Goal: Task Accomplishment & Management: Manage account settings

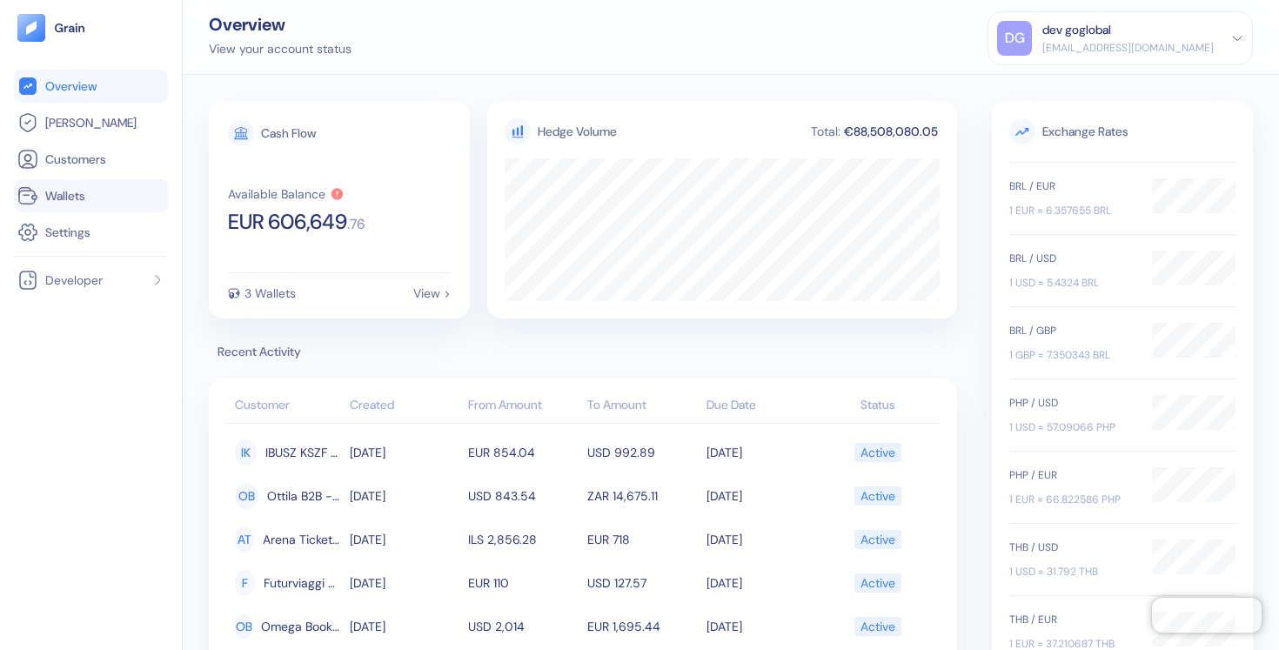
click at [91, 189] on link "Wallets" at bounding box center [90, 195] width 147 height 21
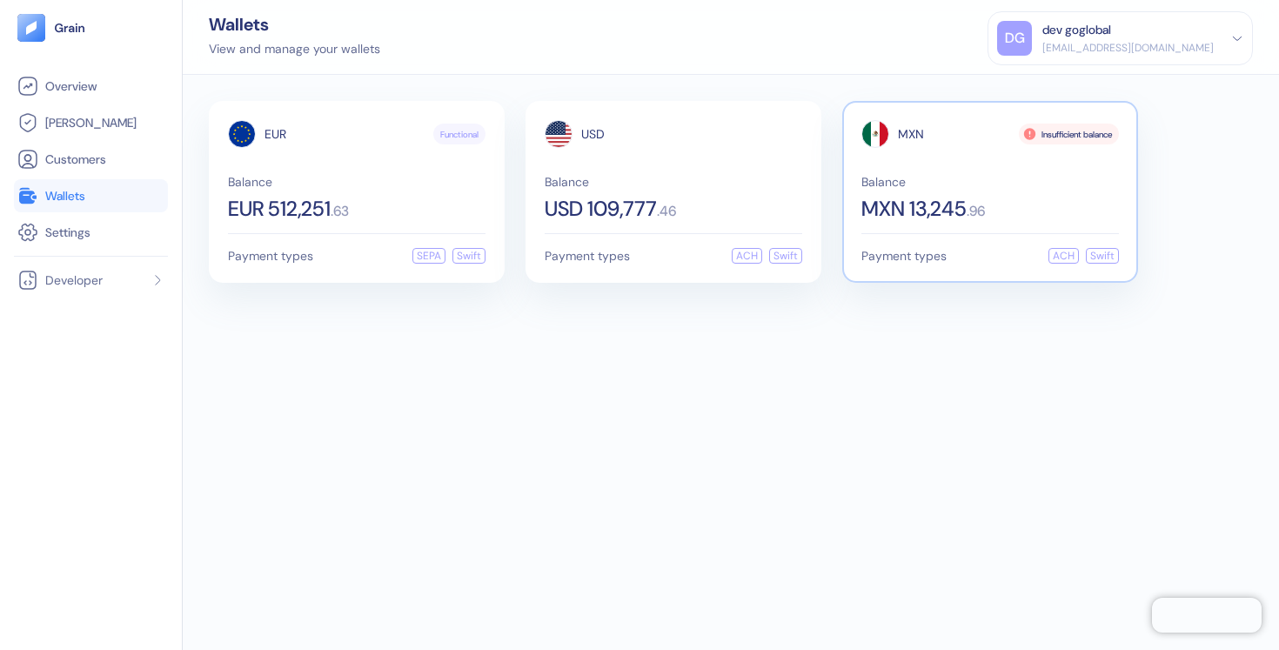
click at [976, 184] on span "Balance" at bounding box center [989, 182] width 257 height 12
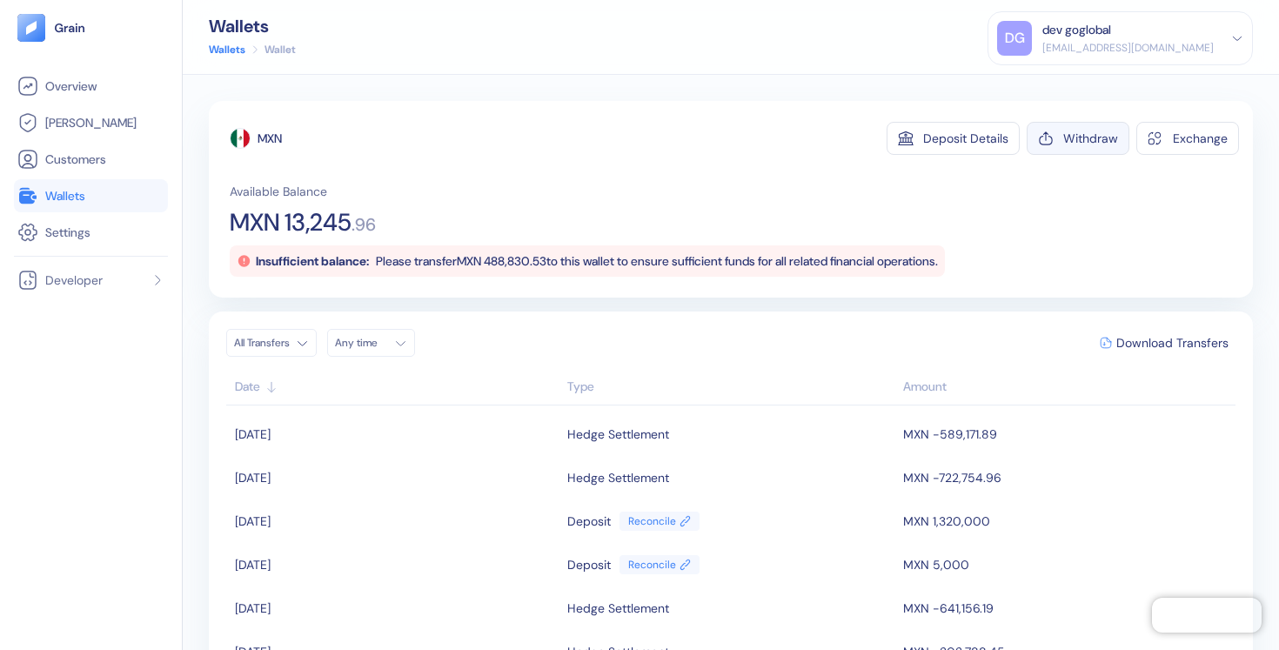
click at [1078, 150] on button "Withdraw" at bounding box center [1077, 138] width 103 height 33
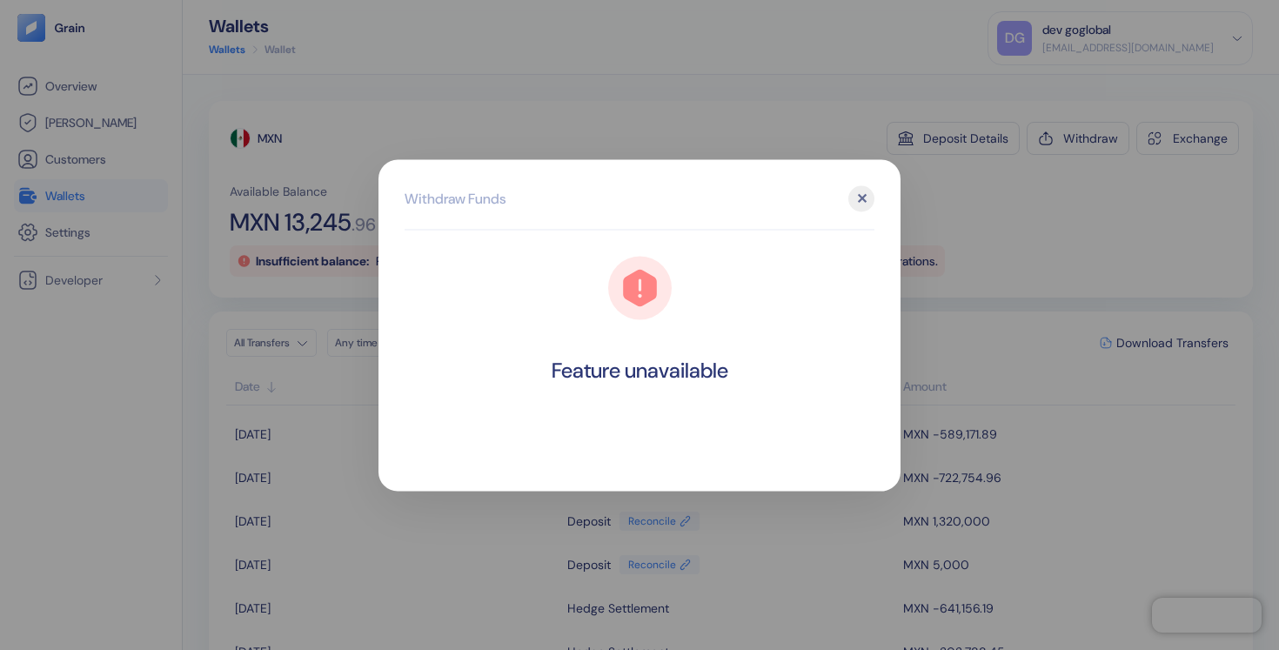
click at [863, 197] on div "✕" at bounding box center [861, 198] width 26 height 26
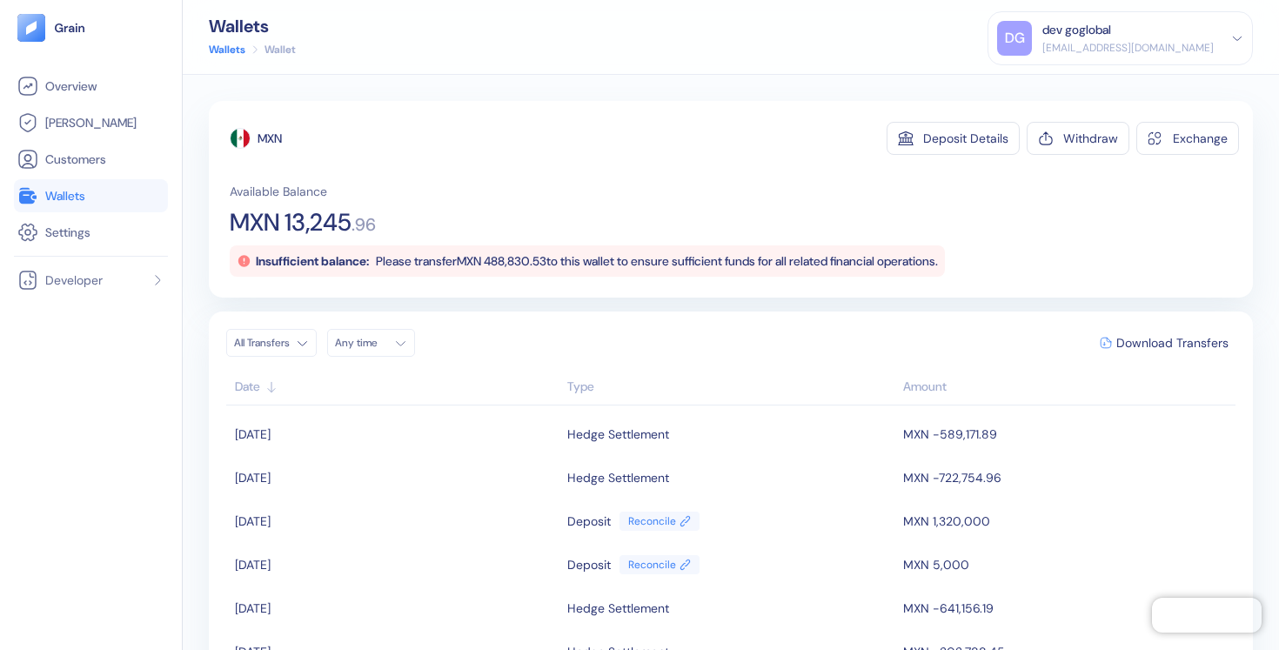
click at [66, 202] on span "Wallets" at bounding box center [65, 195] width 40 height 17
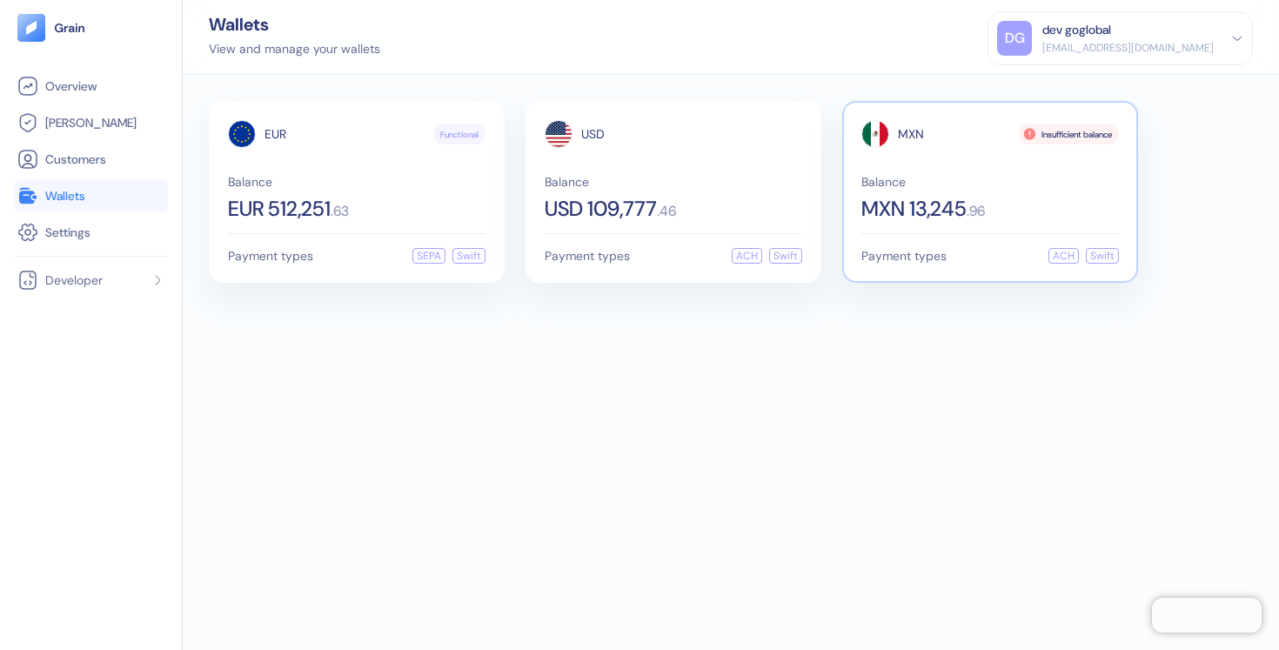
click at [1029, 191] on div "Balance MXN 13,245 . 96" at bounding box center [989, 197] width 257 height 43
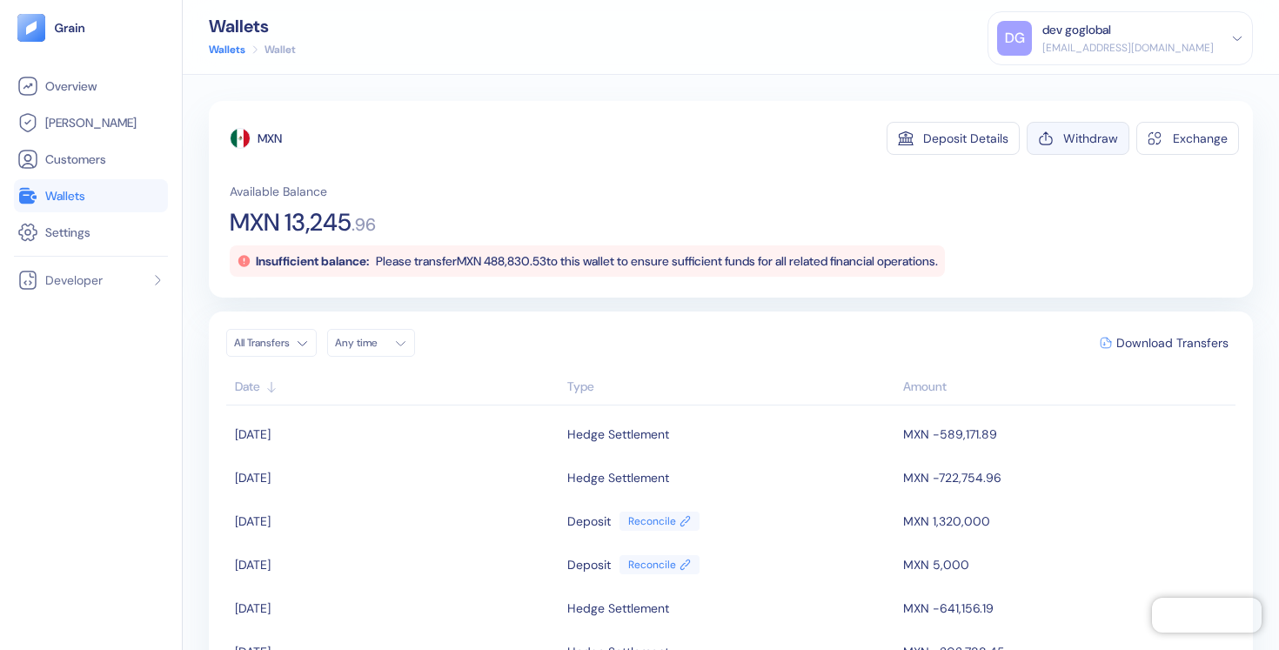
click at [1083, 141] on div "Withdraw" at bounding box center [1090, 138] width 55 height 12
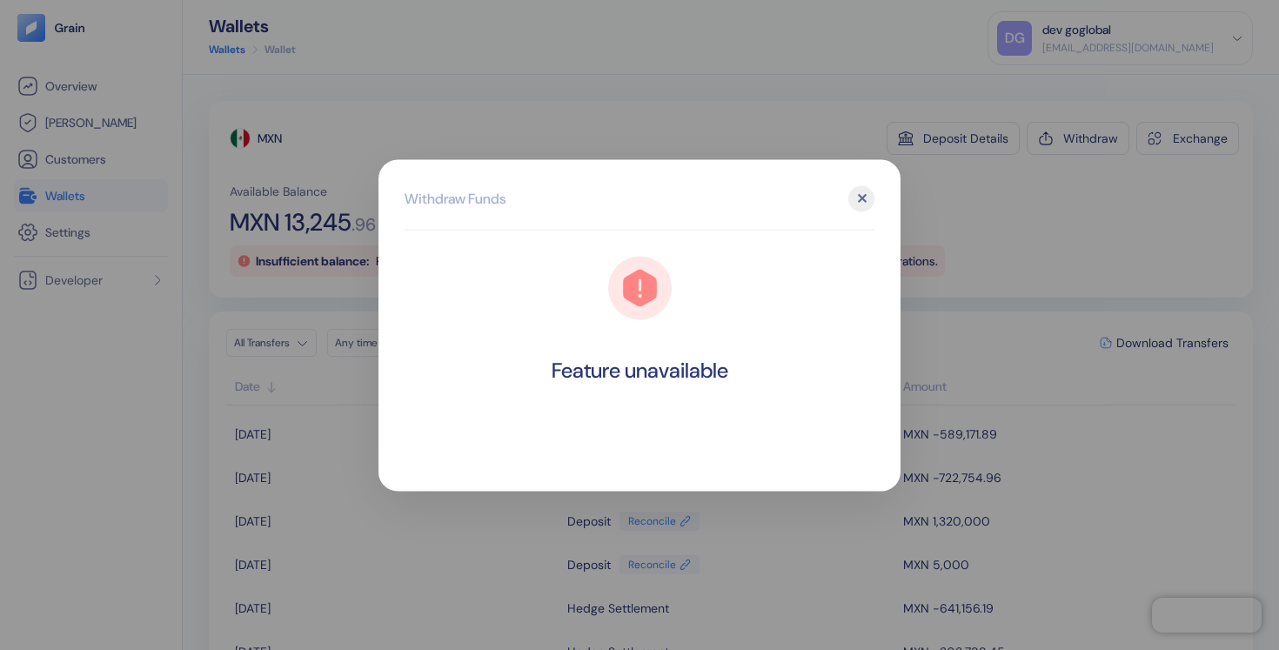
click at [863, 201] on div "✕" at bounding box center [861, 198] width 26 height 26
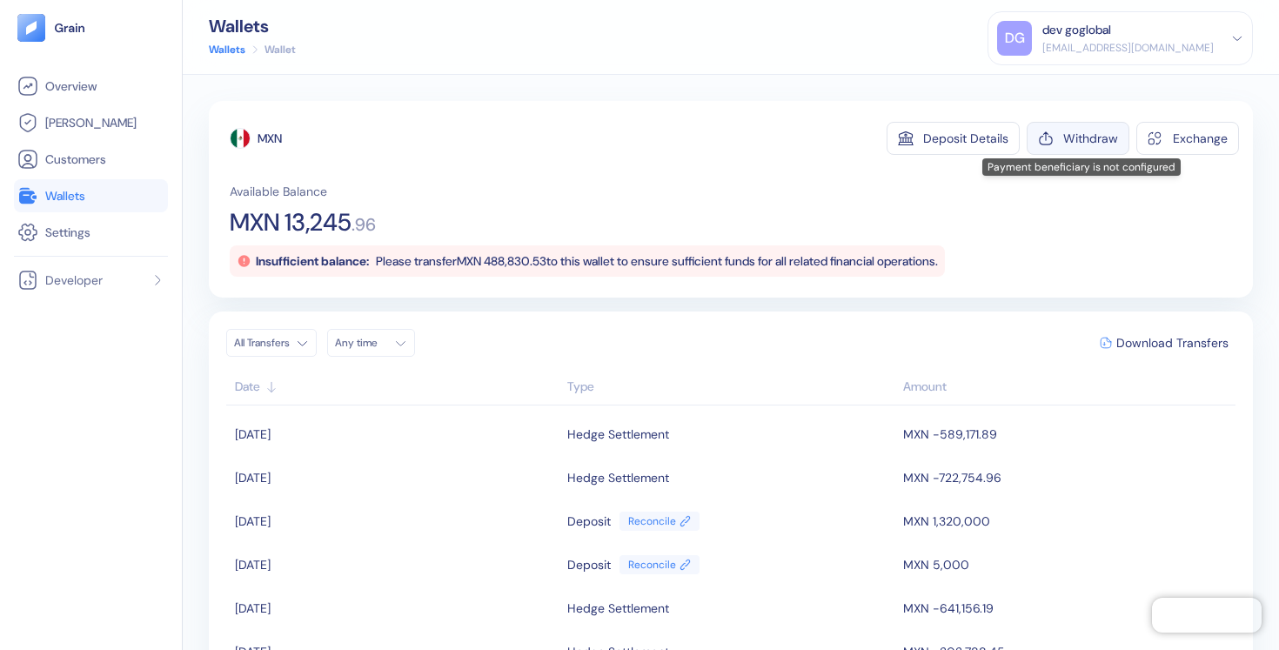
click at [1087, 142] on div "Withdraw" at bounding box center [1090, 138] width 55 height 12
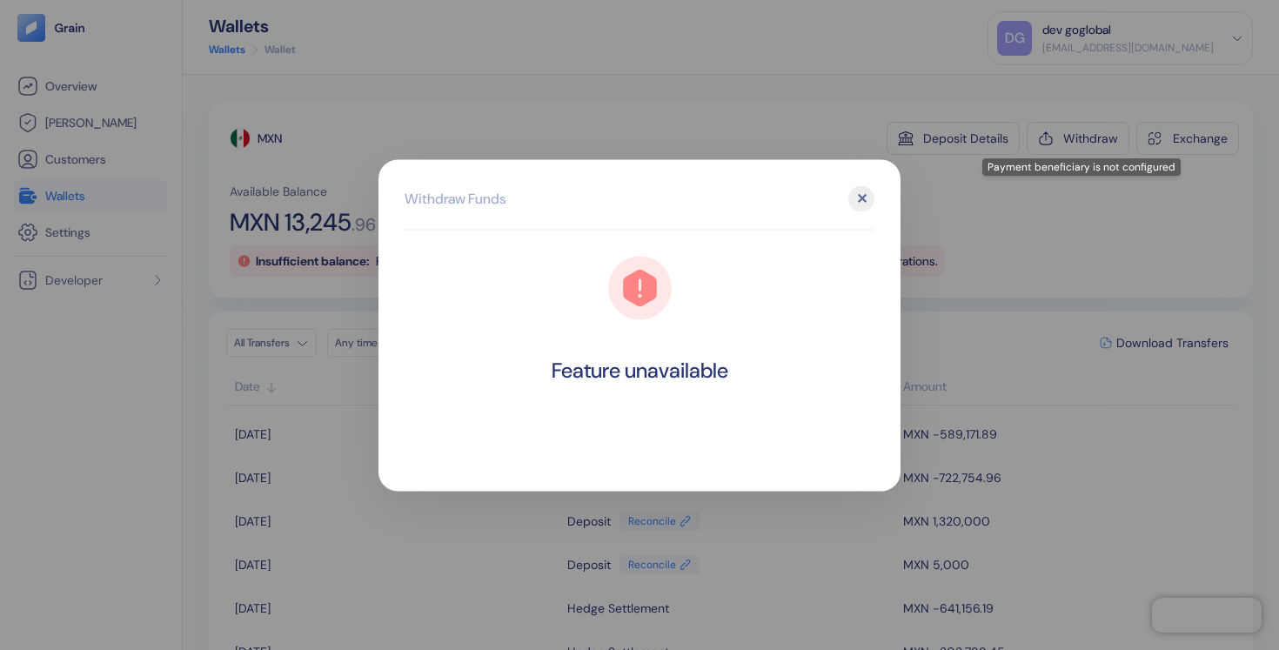
click at [857, 202] on div "✕" at bounding box center [861, 198] width 26 height 26
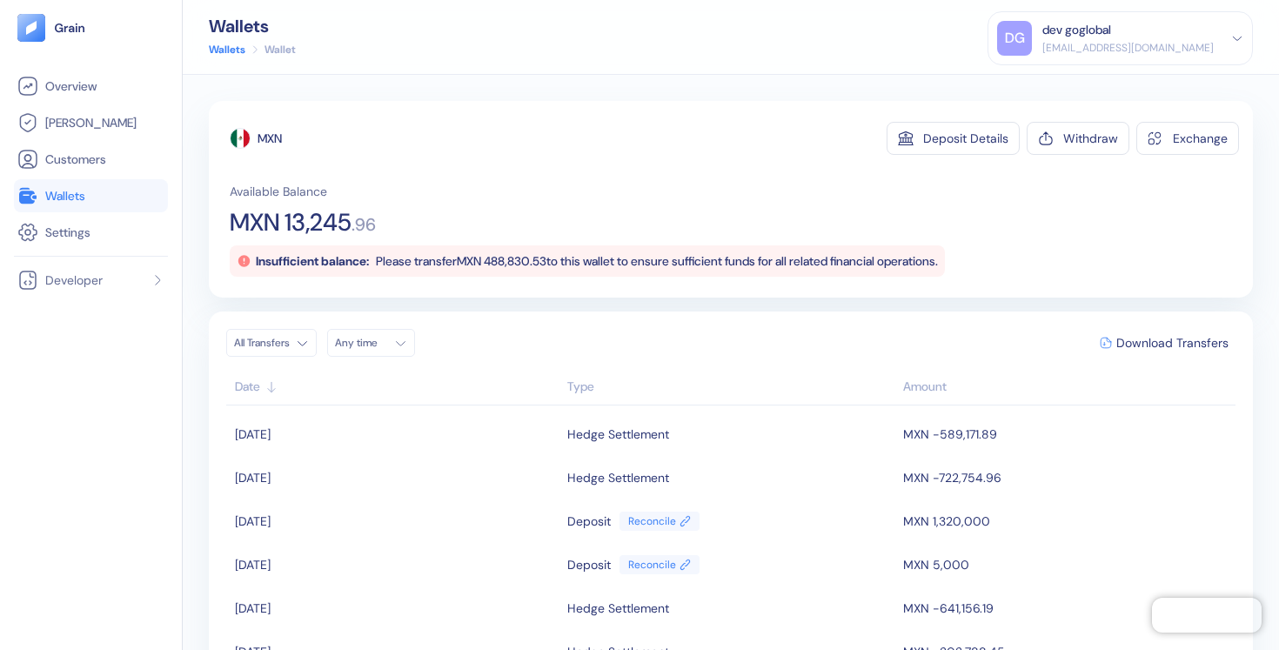
click at [1185, 25] on div "dev goglobal" at bounding box center [1127, 30] width 171 height 18
click at [1067, 86] on div "Sign Out" at bounding box center [1043, 86] width 48 height 18
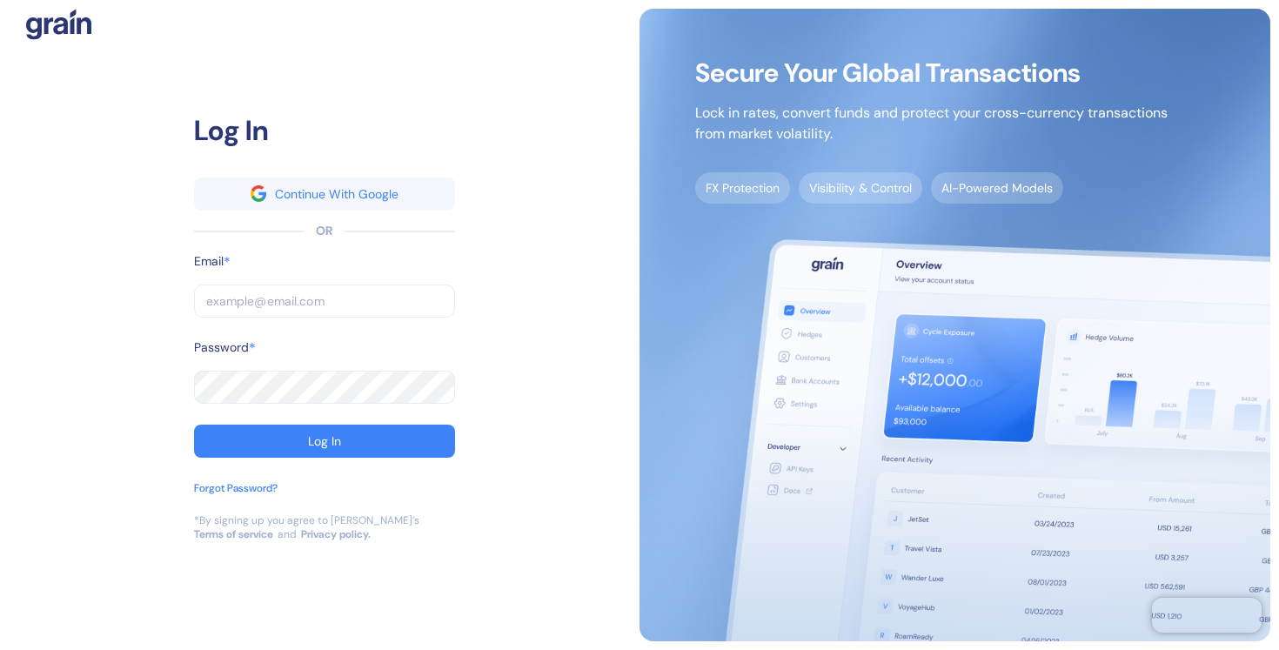
type input "[EMAIL_ADDRESS][DOMAIN_NAME]"
click at [377, 313] on input "[EMAIL_ADDRESS][DOMAIN_NAME]" at bounding box center [324, 300] width 261 height 33
